Goal: Task Accomplishment & Management: Manage account settings

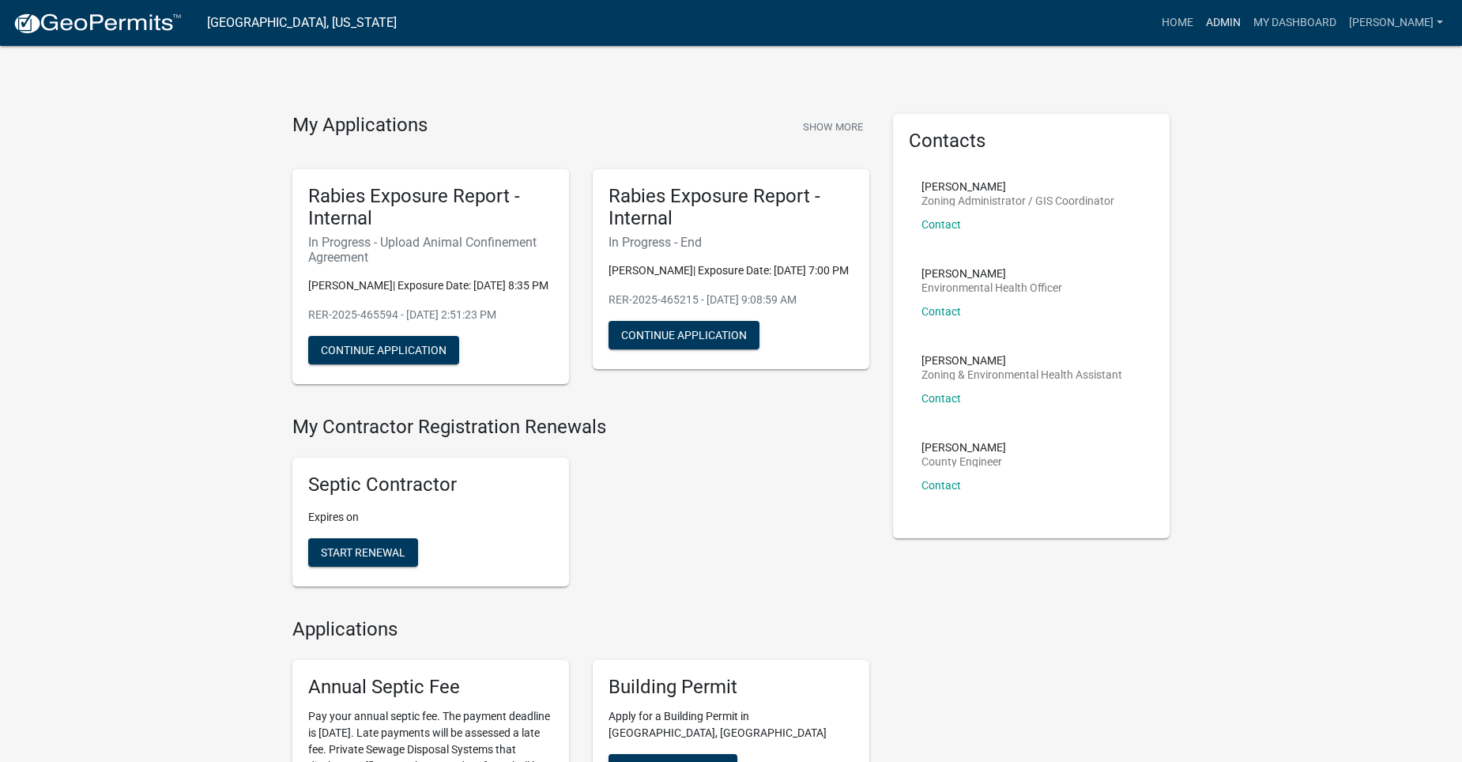
click at [1247, 25] on link "Admin" at bounding box center [1222, 23] width 47 height 30
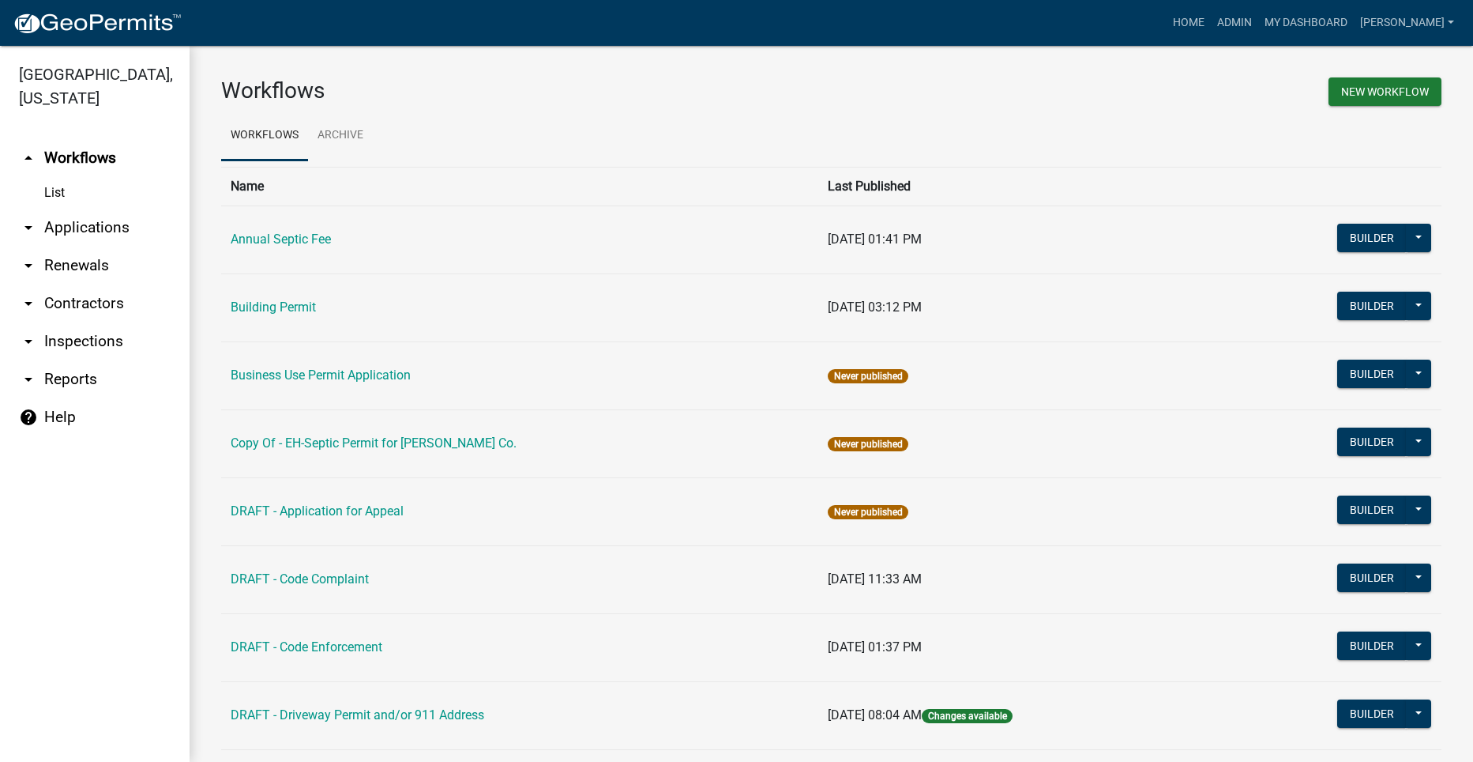
click at [95, 209] on link "arrow_drop_down Applications" at bounding box center [95, 228] width 190 height 38
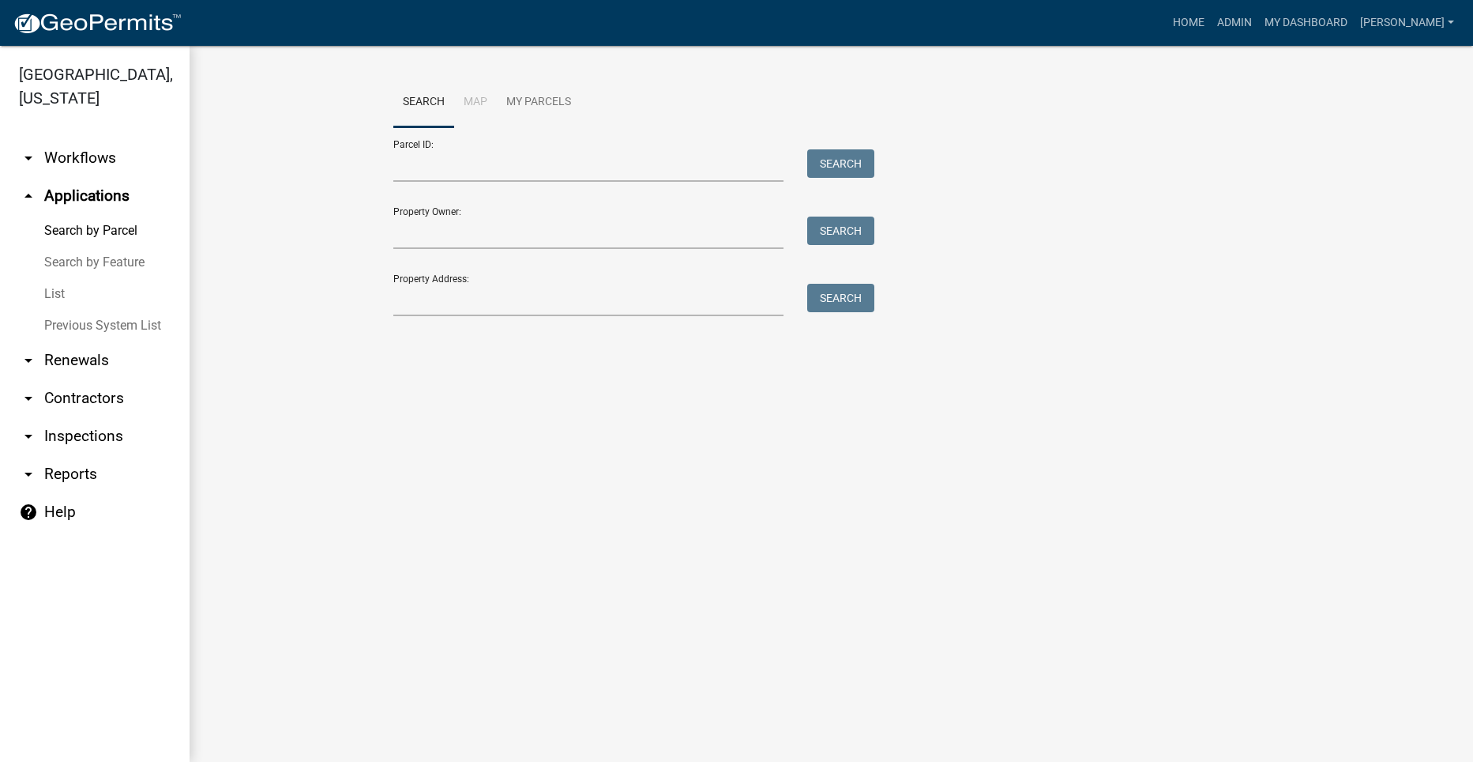
click at [35, 149] on icon "arrow_drop_down" at bounding box center [28, 158] width 19 height 19
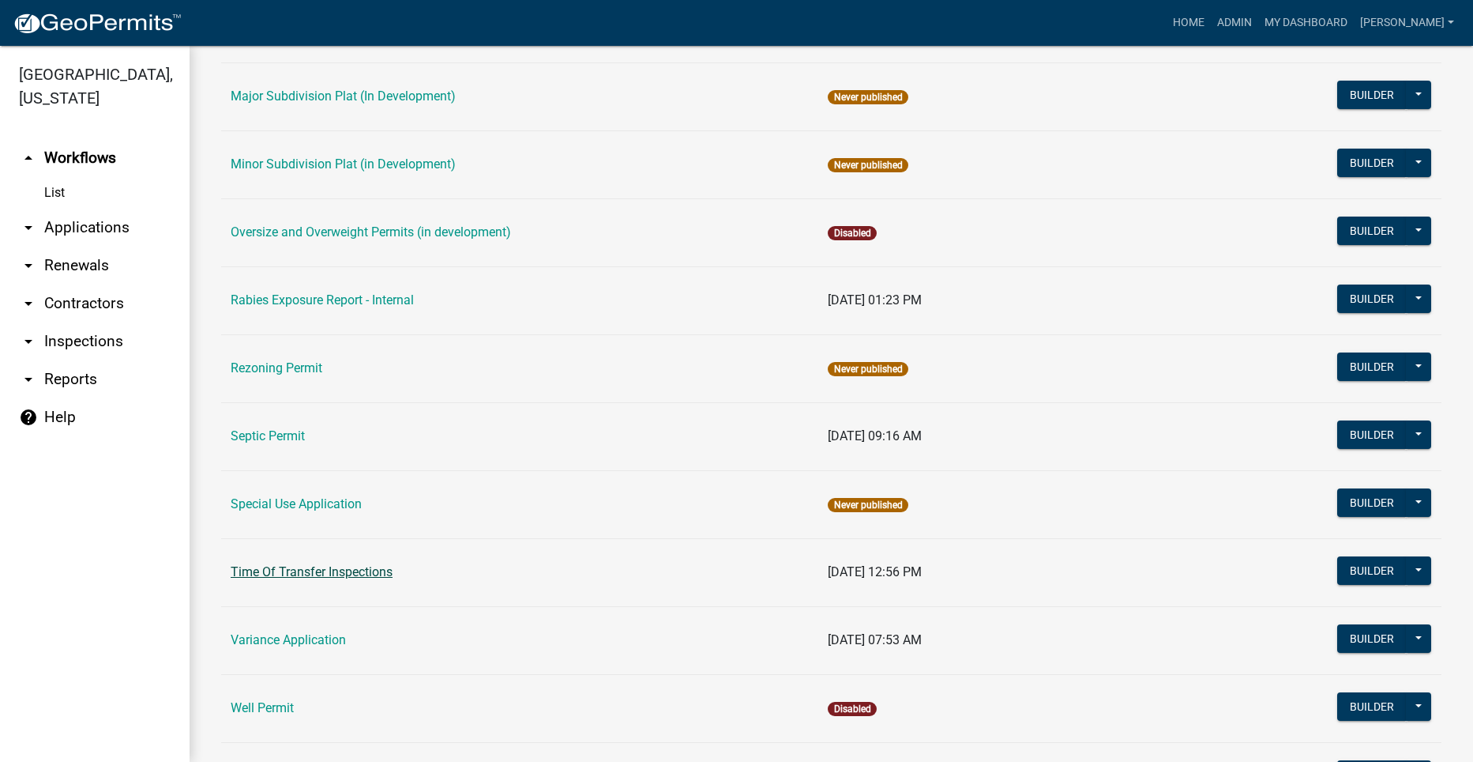
scroll to position [790, 0]
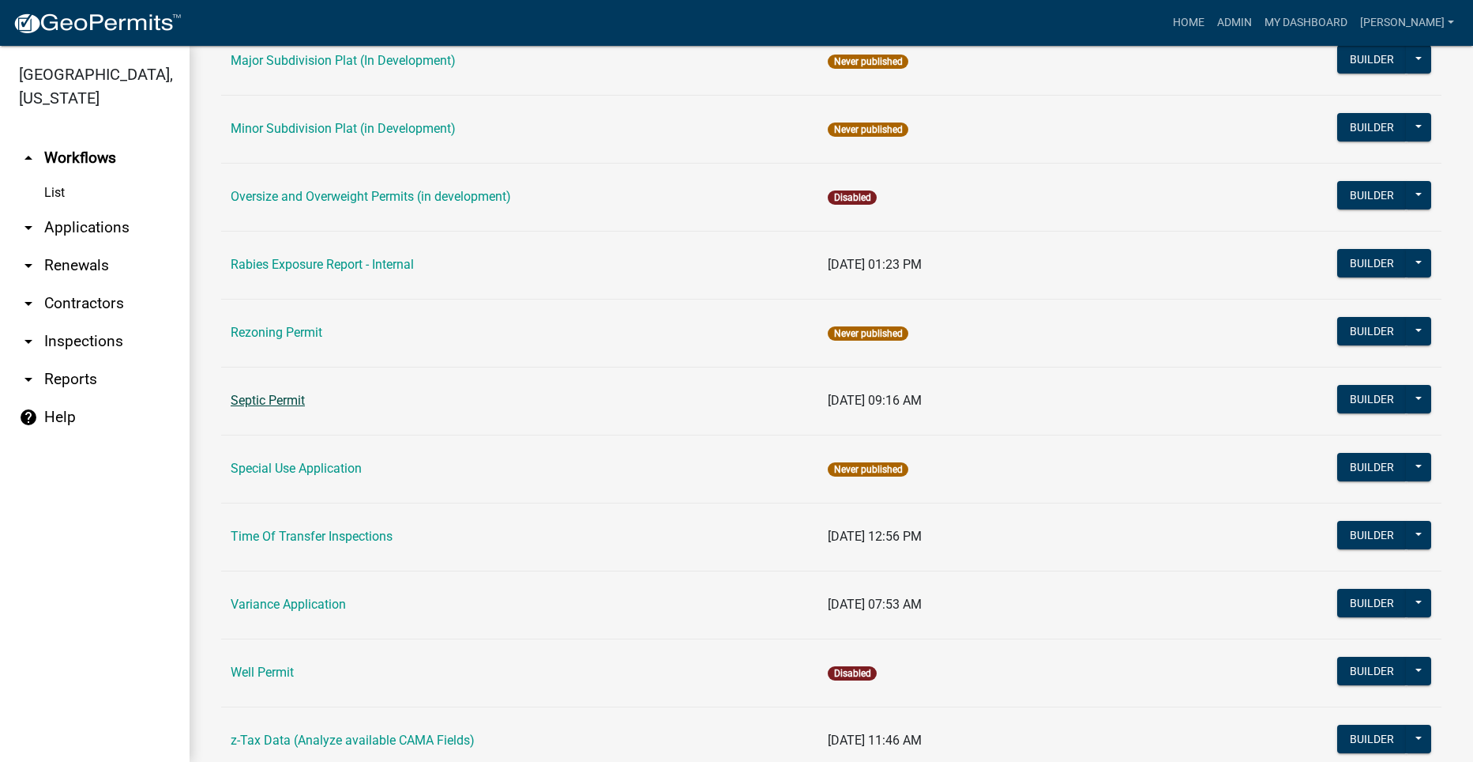
click at [278, 396] on link "Septic Permit" at bounding box center [268, 400] width 74 height 15
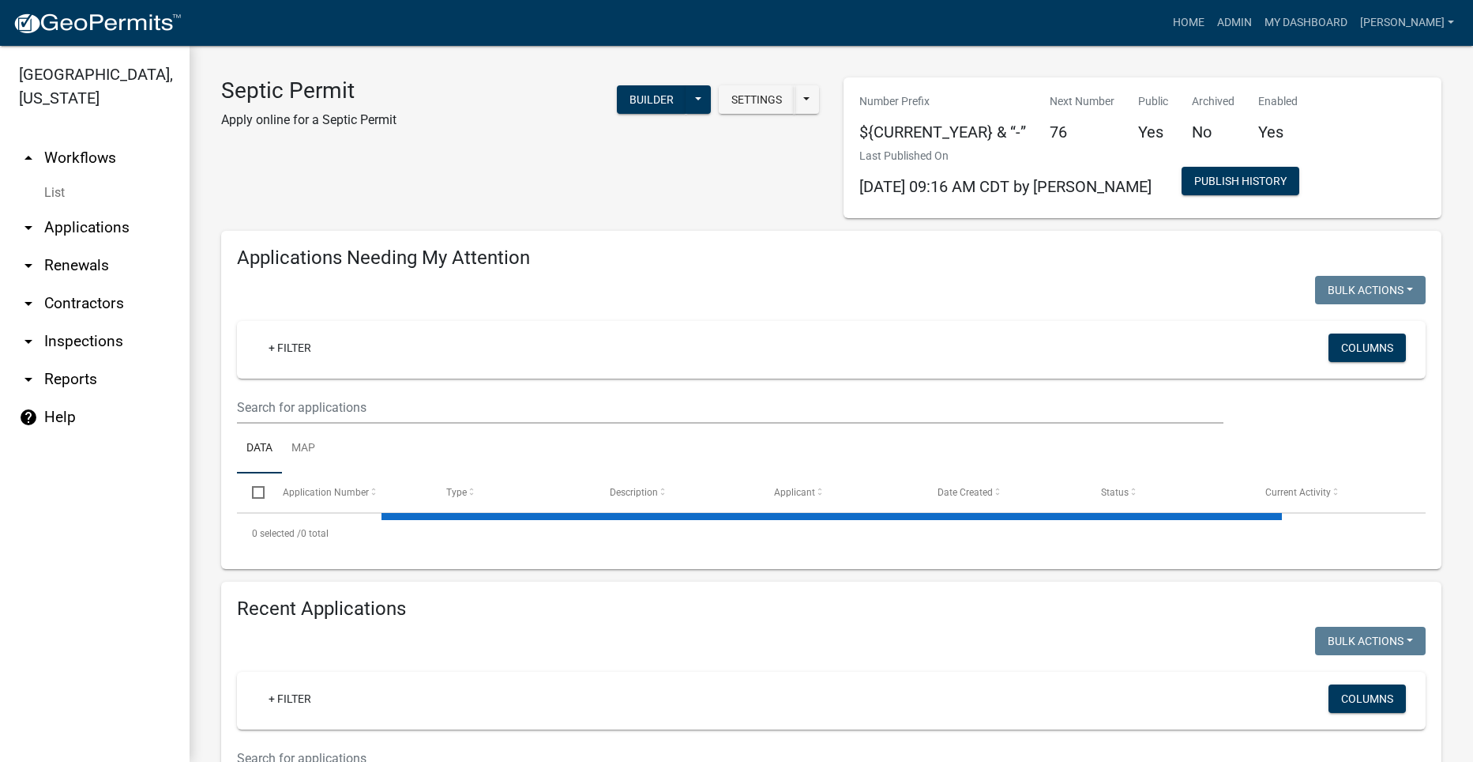
select select "2: 50"
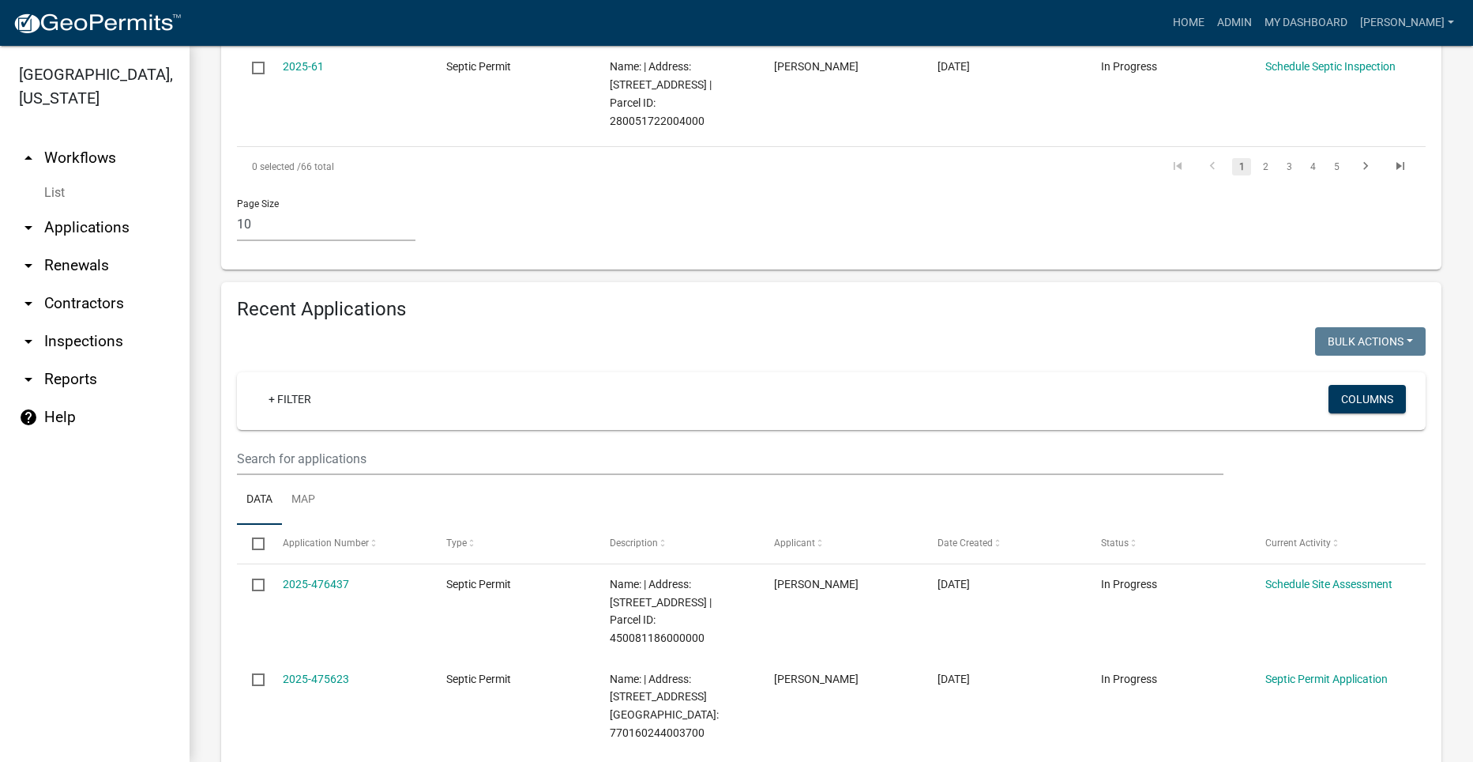
scroll to position [1343, 0]
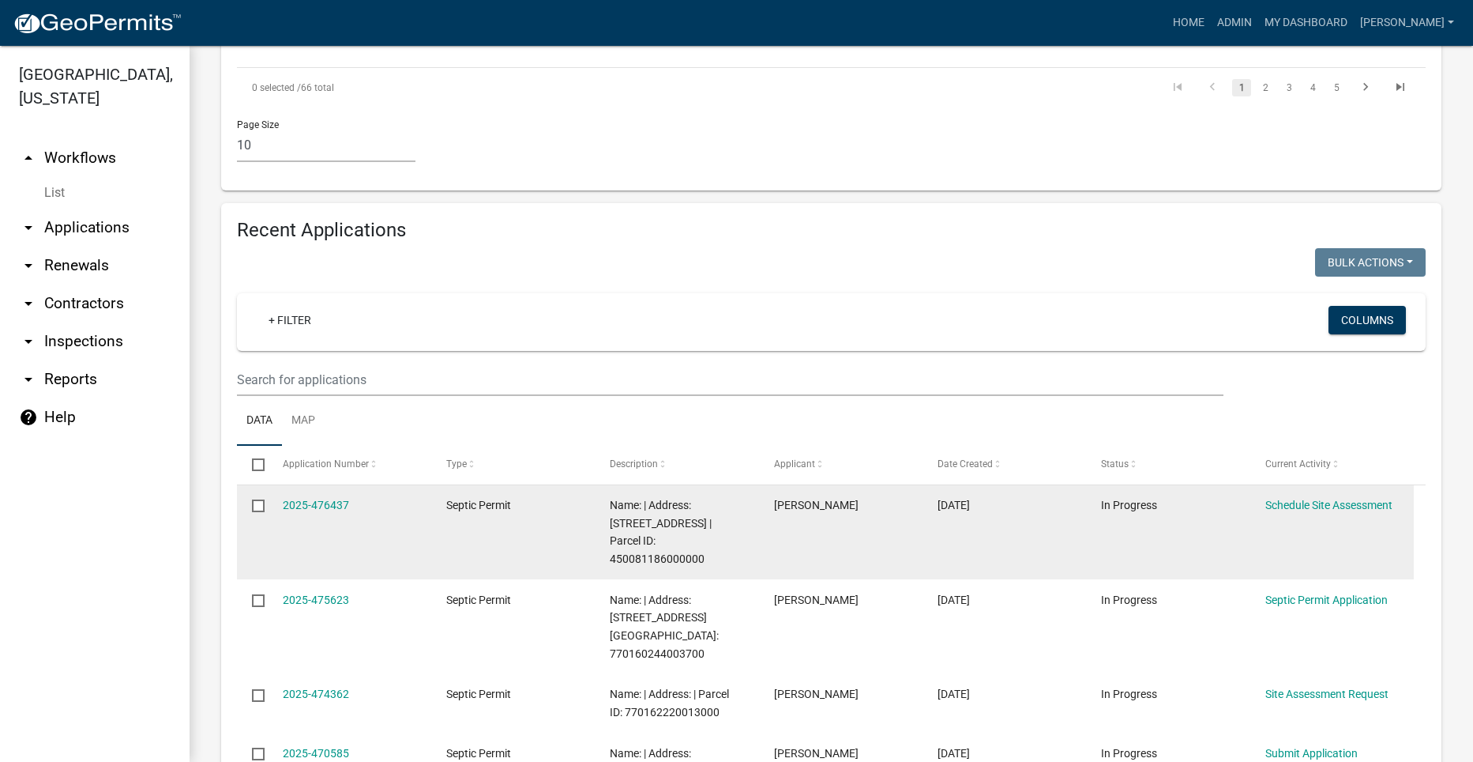
click at [327, 485] on datatable-body-cell "2025-476437" at bounding box center [349, 532] width 164 height 95
click at [314, 499] on link "2025-476437" at bounding box center [316, 505] width 66 height 13
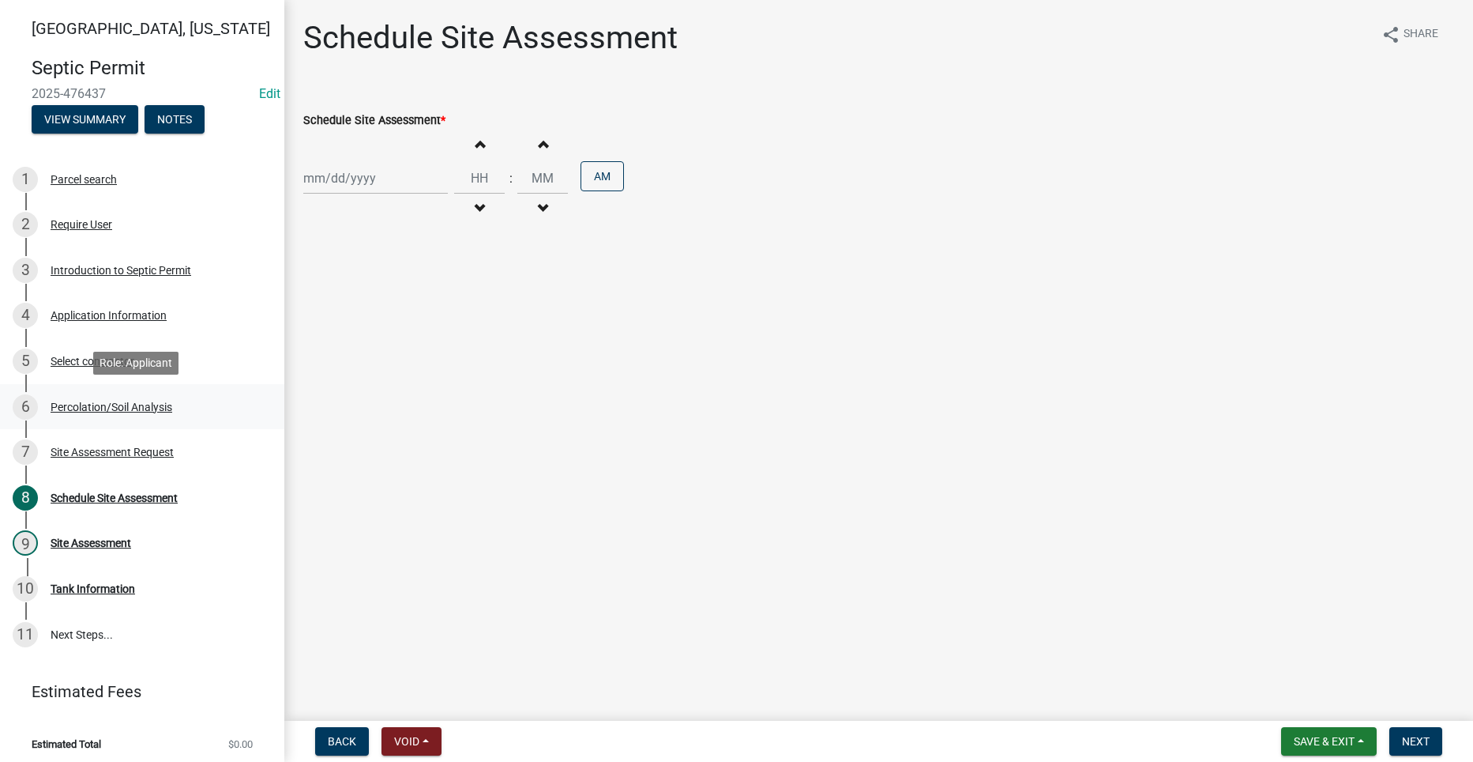
click at [102, 401] on div "Percolation/Soil Analysis" at bounding box center [112, 406] width 122 height 11
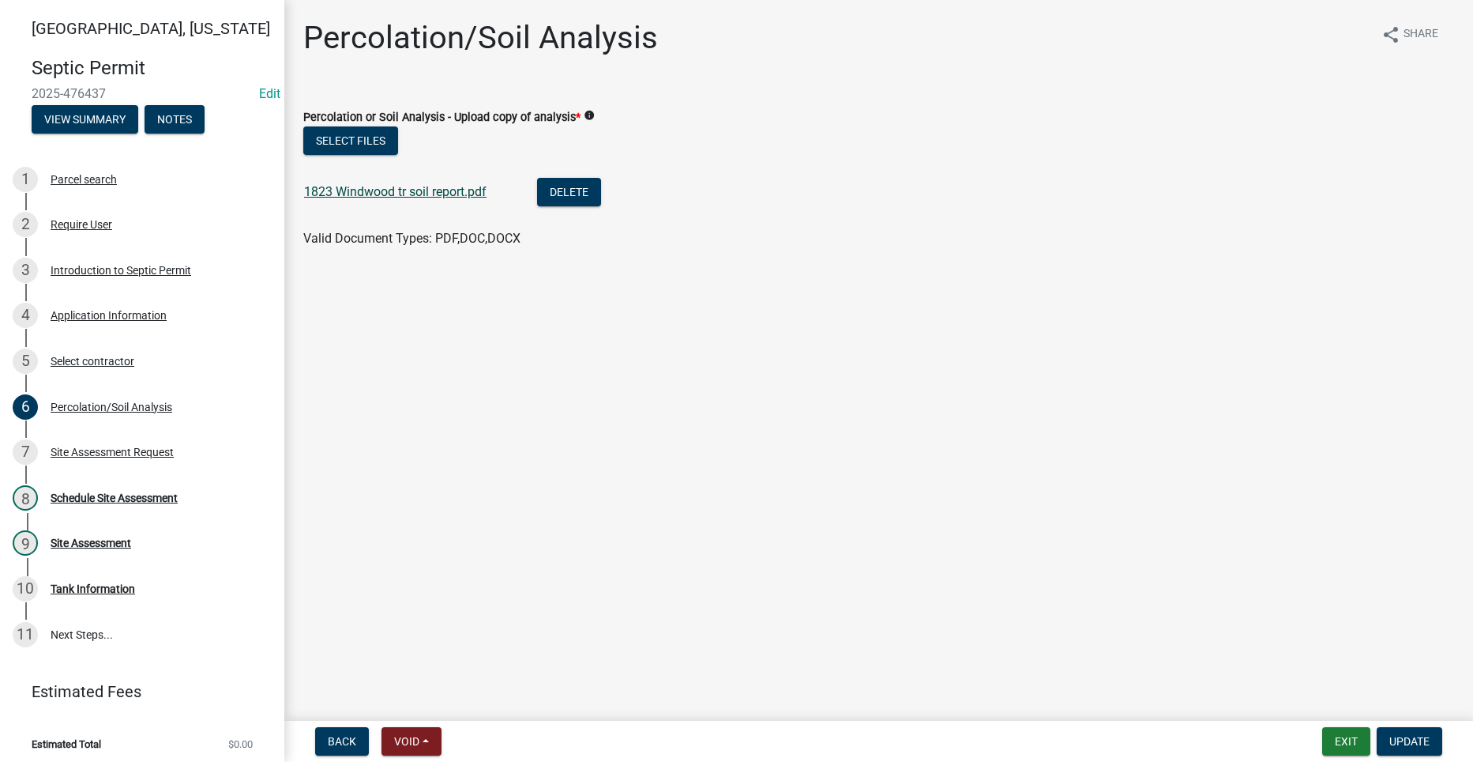
click at [355, 194] on link "1823 Windwood tr soil report.pdf" at bounding box center [395, 191] width 182 height 15
